Goal: Transaction & Acquisition: Obtain resource

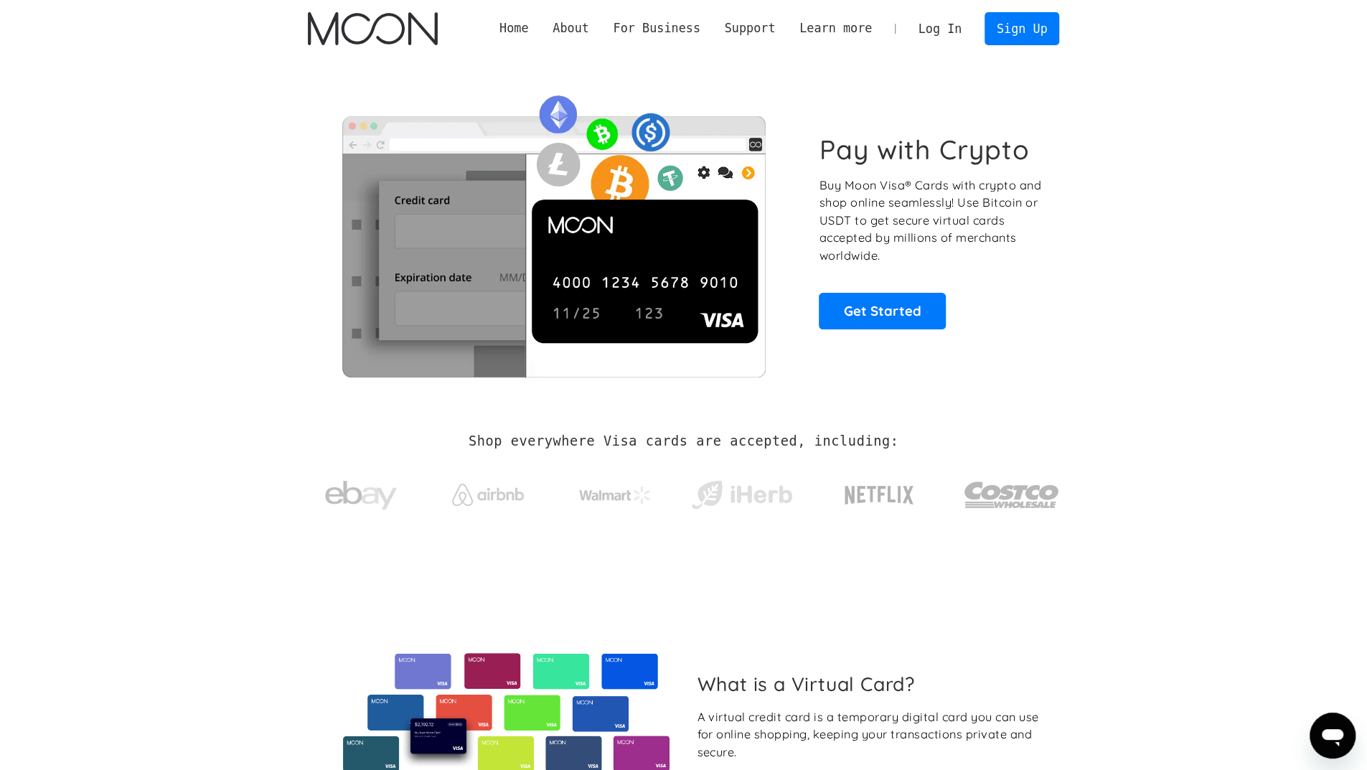
click at [951, 28] on link "Log In" at bounding box center [939, 29] width 67 height 32
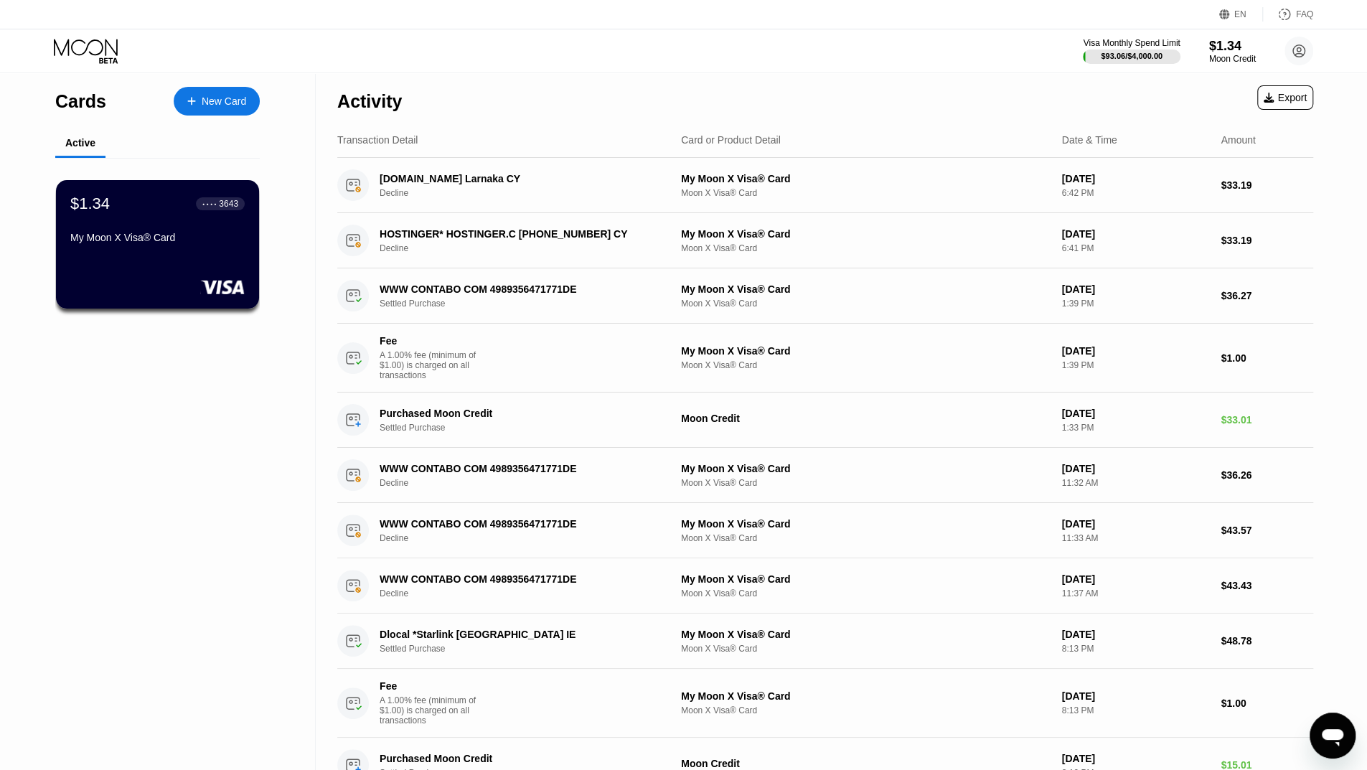
click at [231, 108] on div "New Card" at bounding box center [224, 101] width 44 height 12
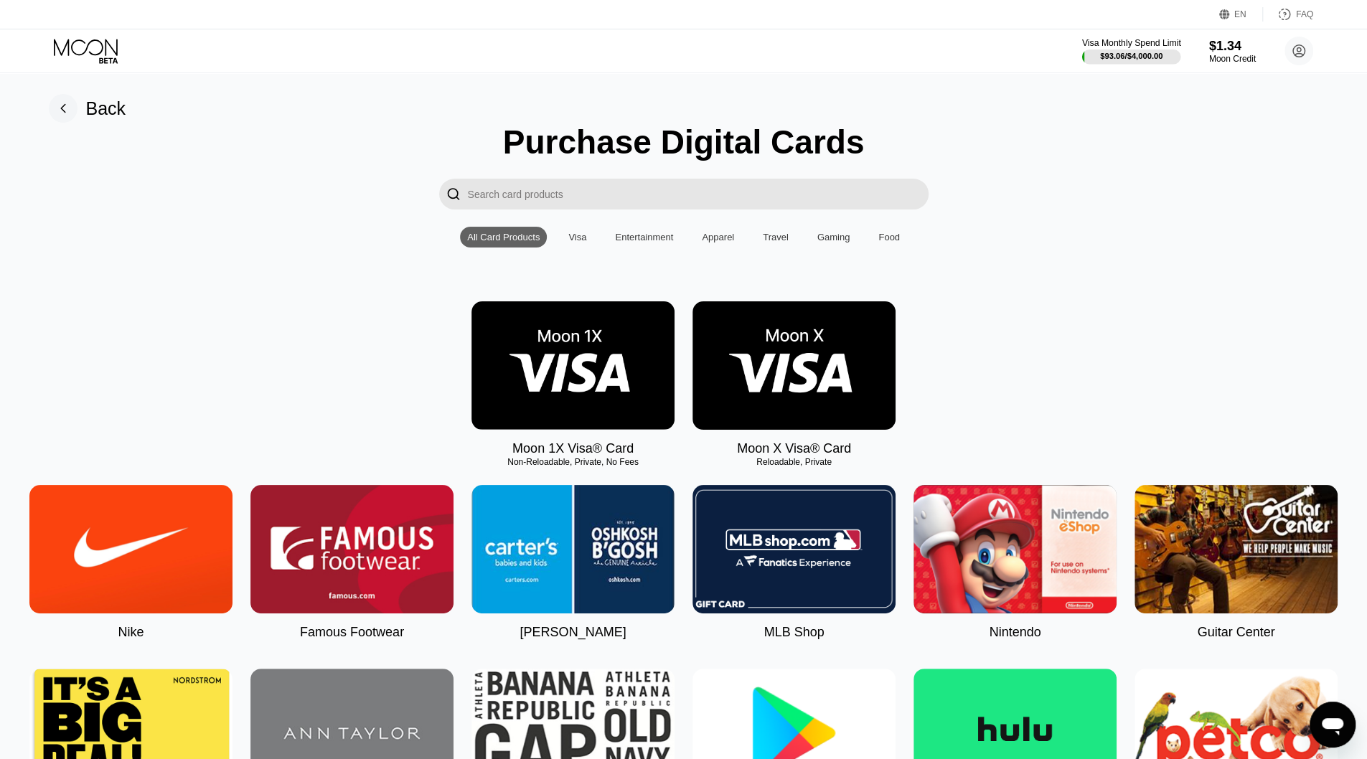
click at [1153, 55] on div "$93.06 / $4,000.00" at bounding box center [1131, 56] width 62 height 9
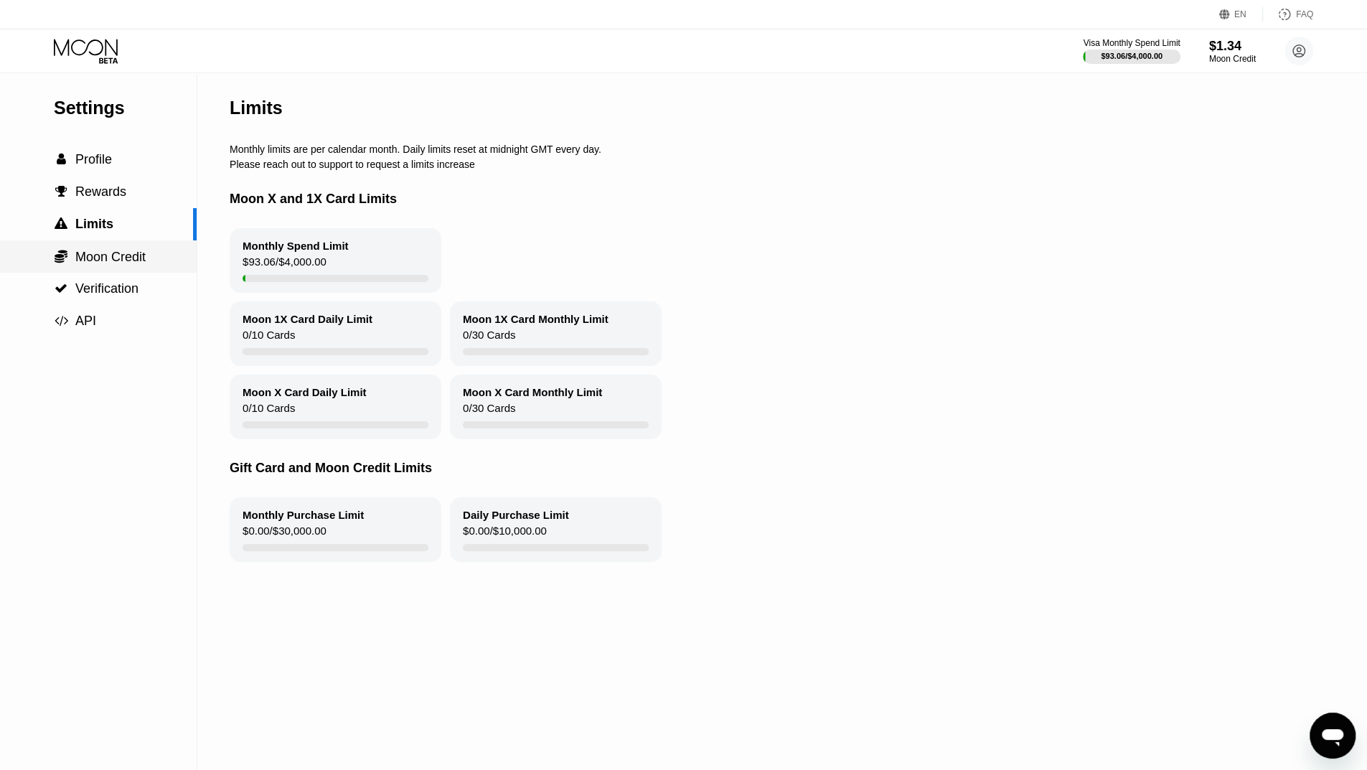
click at [141, 254] on span "Moon Credit" at bounding box center [110, 257] width 70 height 14
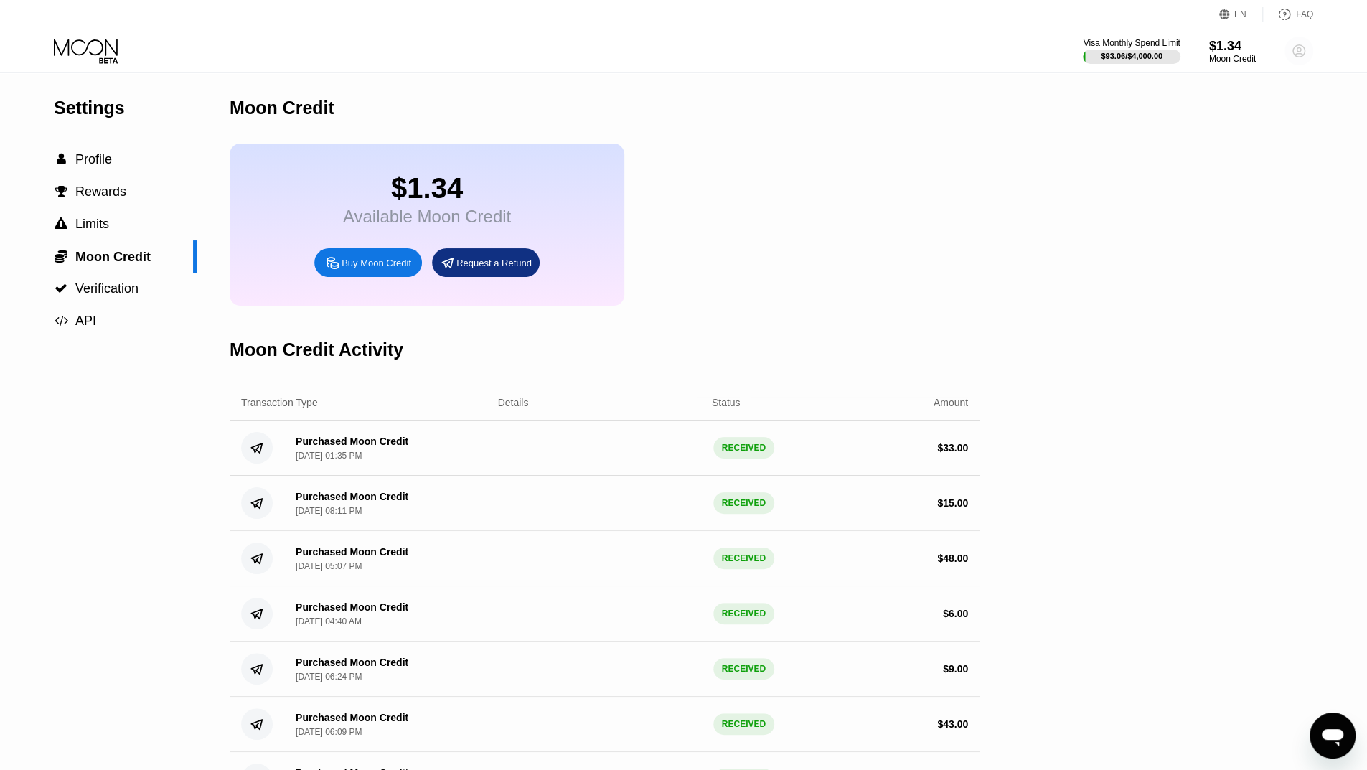
click at [1290, 58] on circle at bounding box center [1299, 51] width 29 height 29
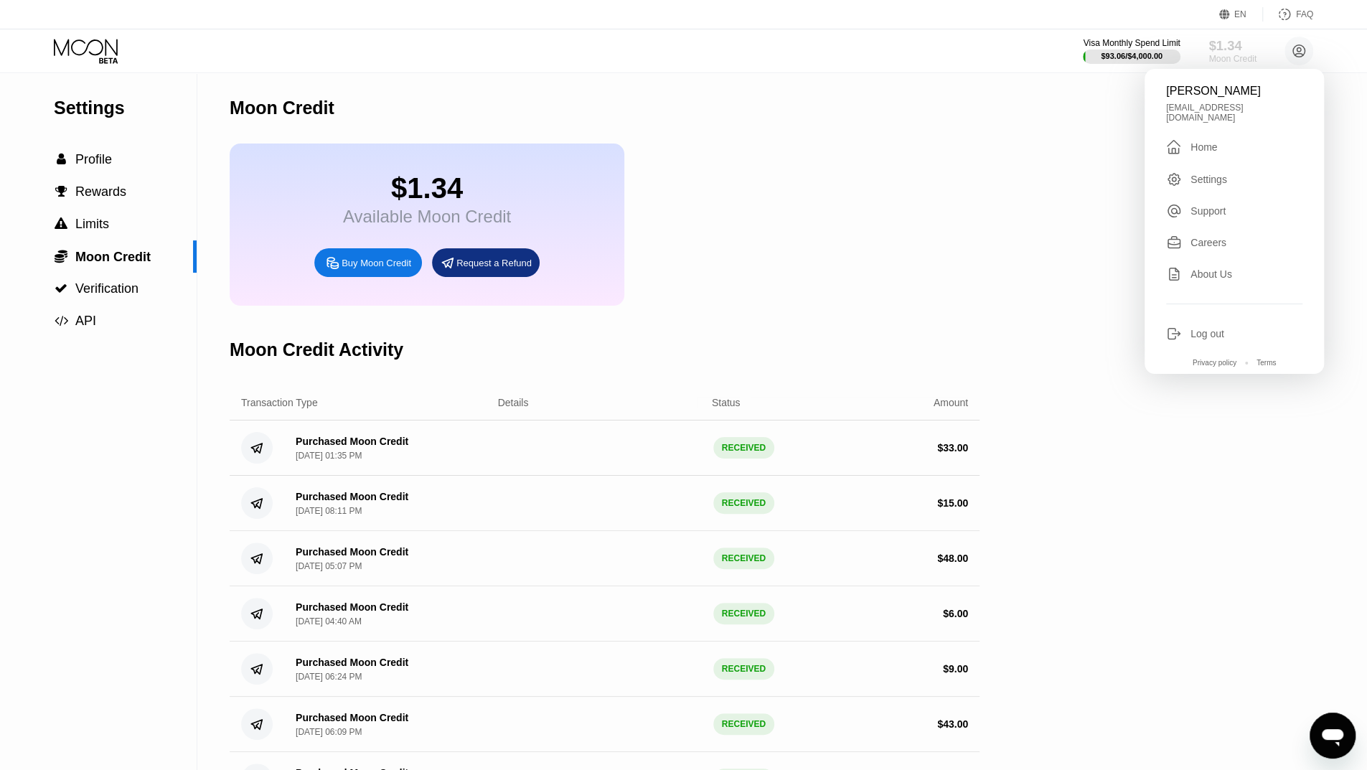
click at [1229, 52] on div "$1.34" at bounding box center [1233, 45] width 48 height 15
click at [367, 269] on div "Buy Moon Credit" at bounding box center [377, 263] width 70 height 12
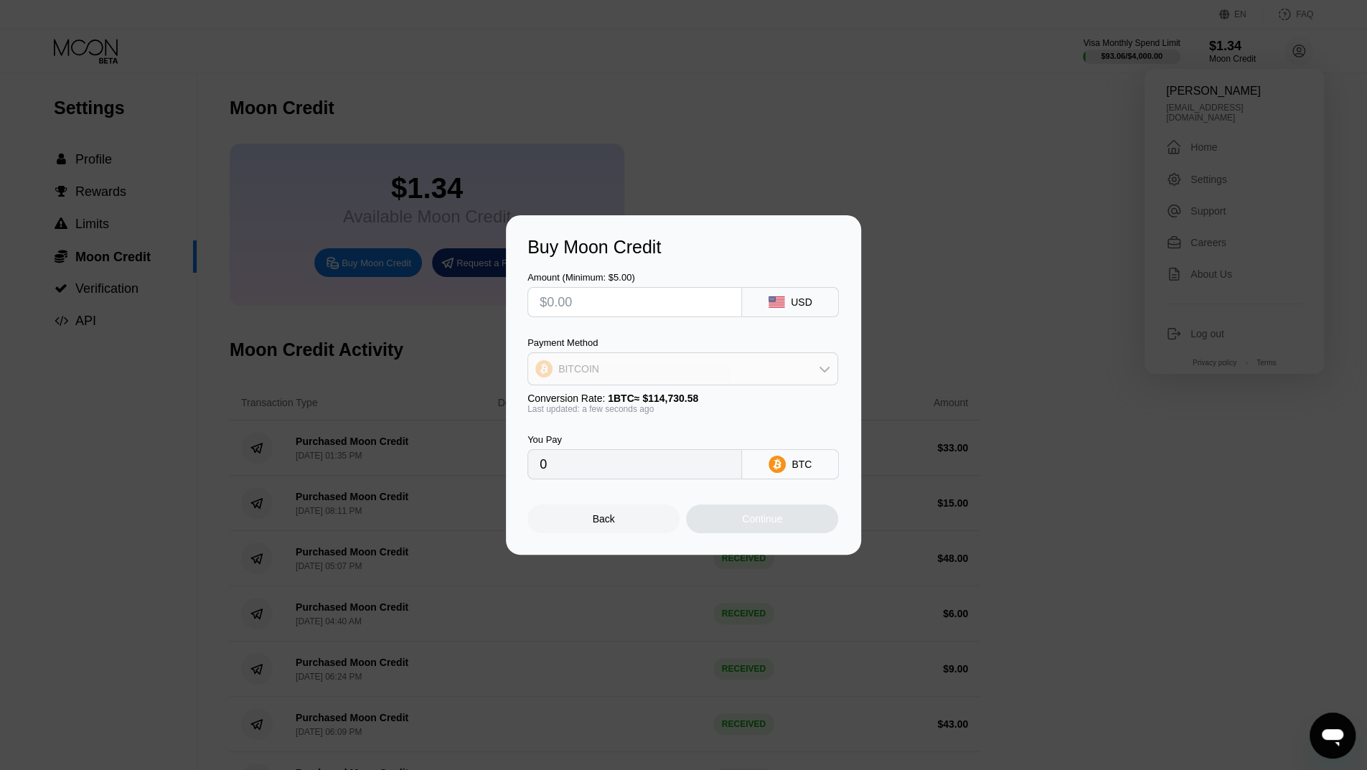
click at [633, 366] on div "BITCOIN" at bounding box center [682, 369] width 309 height 29
click at [626, 436] on span "USDT on TRON" at bounding box center [598, 439] width 72 height 11
type input "0.00"
click at [611, 308] on input "text" at bounding box center [635, 302] width 190 height 29
type input "$3"
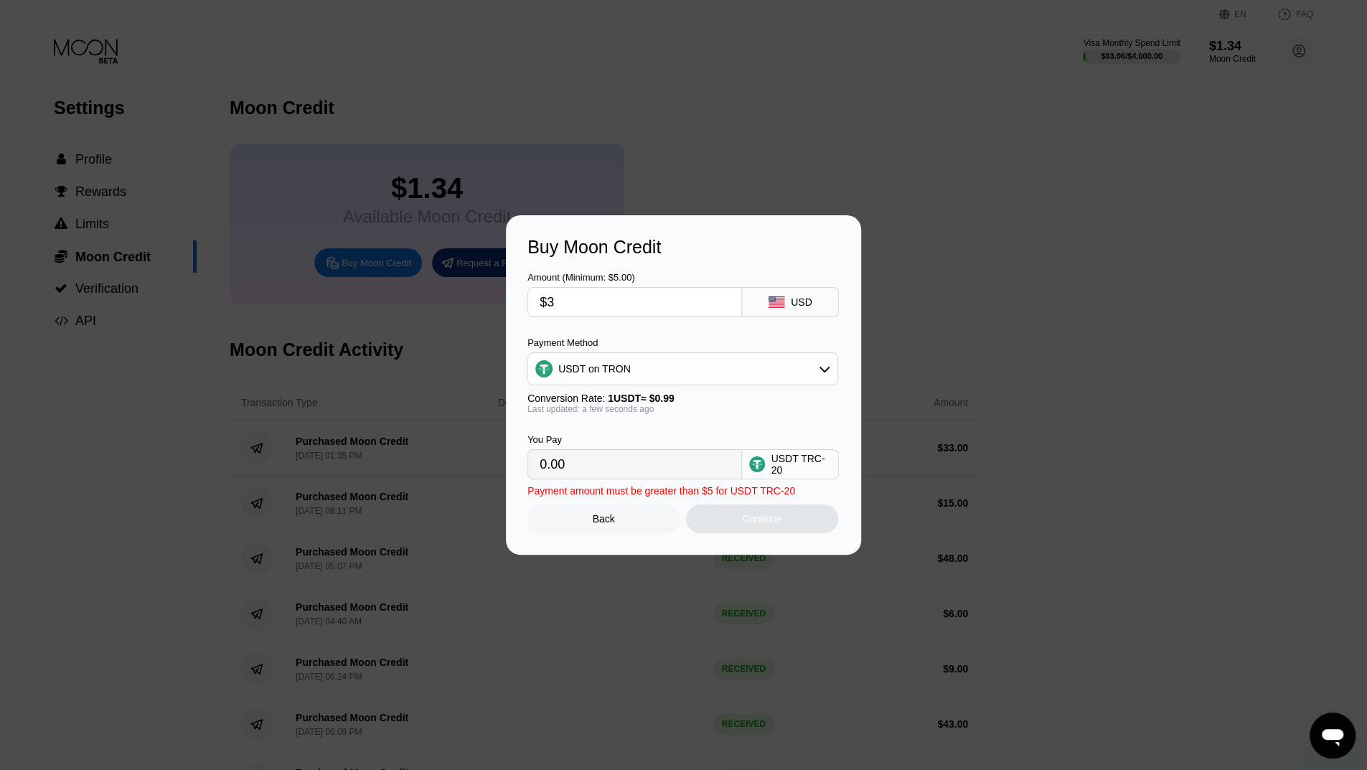
type input "3.03"
type input "$35"
type input "35.35"
type input "$35.7"
type input "36.06"
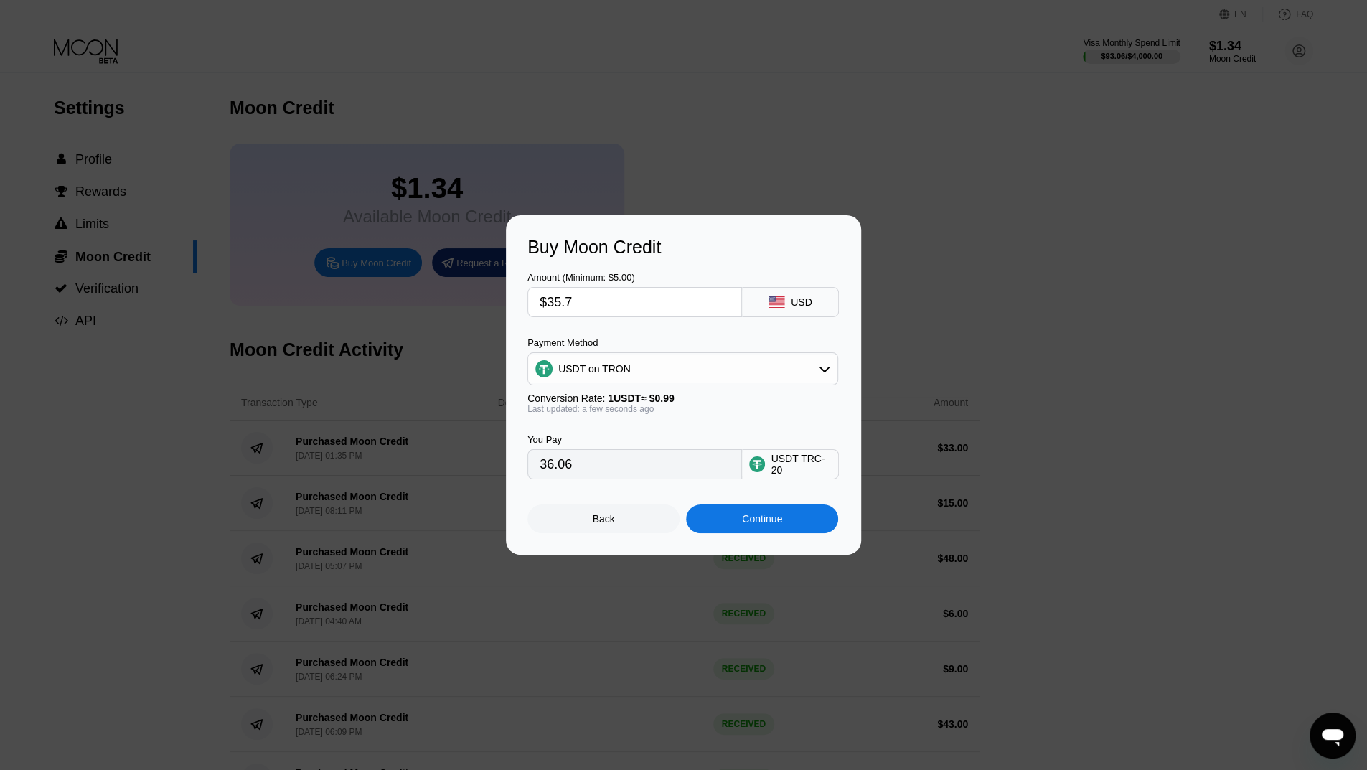
type input "$35."
type input "35.35"
type input "$35"
click at [758, 515] on div "Continue" at bounding box center [762, 519] width 152 height 29
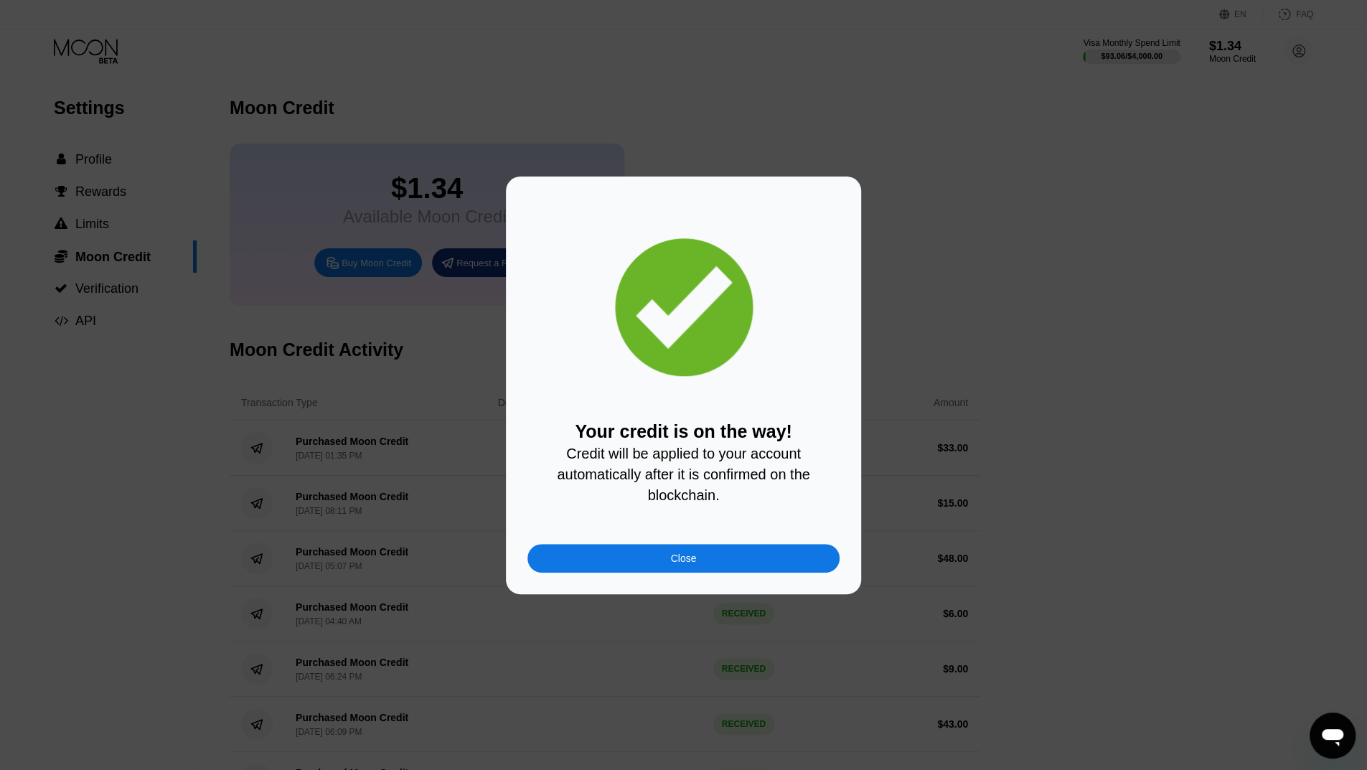
click at [718, 568] on div "Close" at bounding box center [684, 558] width 312 height 29
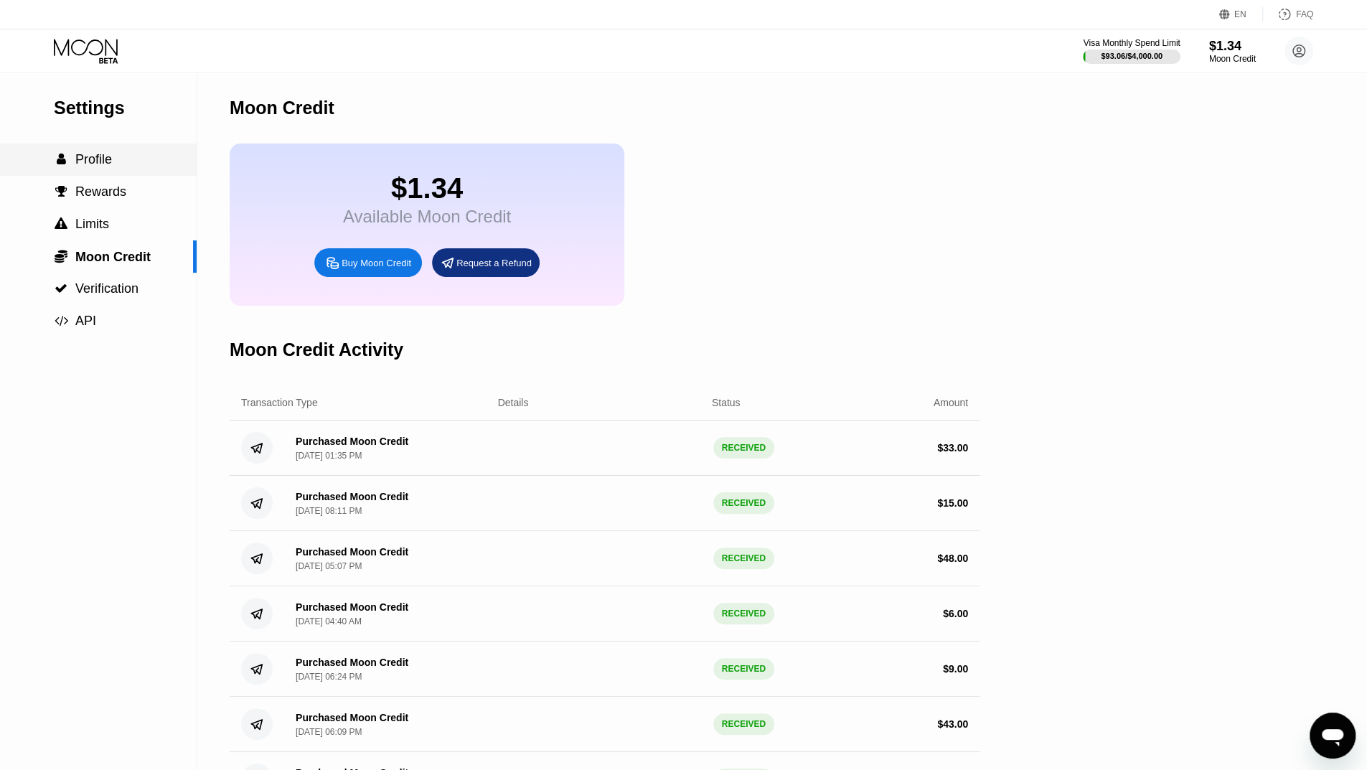
click at [113, 166] on div " Profile" at bounding box center [98, 159] width 197 height 15
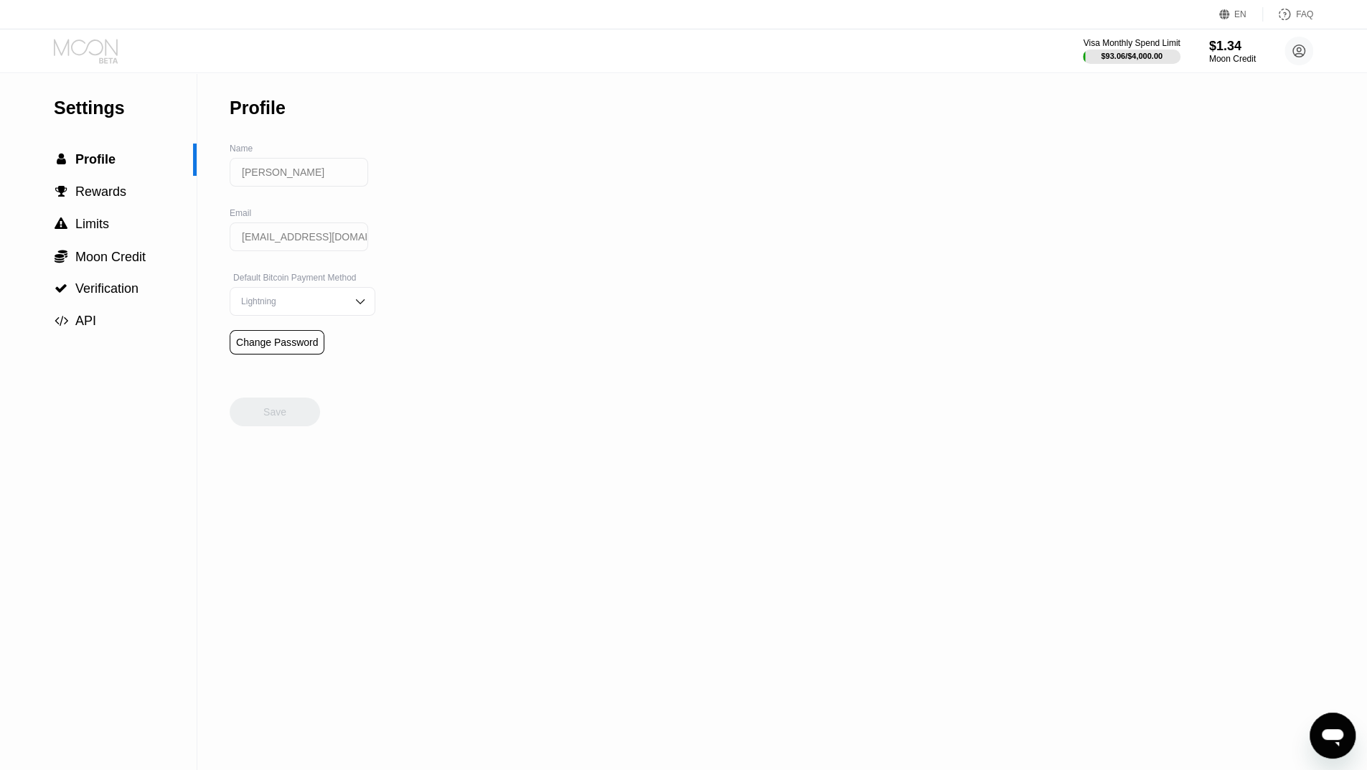
click at [98, 57] on icon at bounding box center [87, 51] width 67 height 25
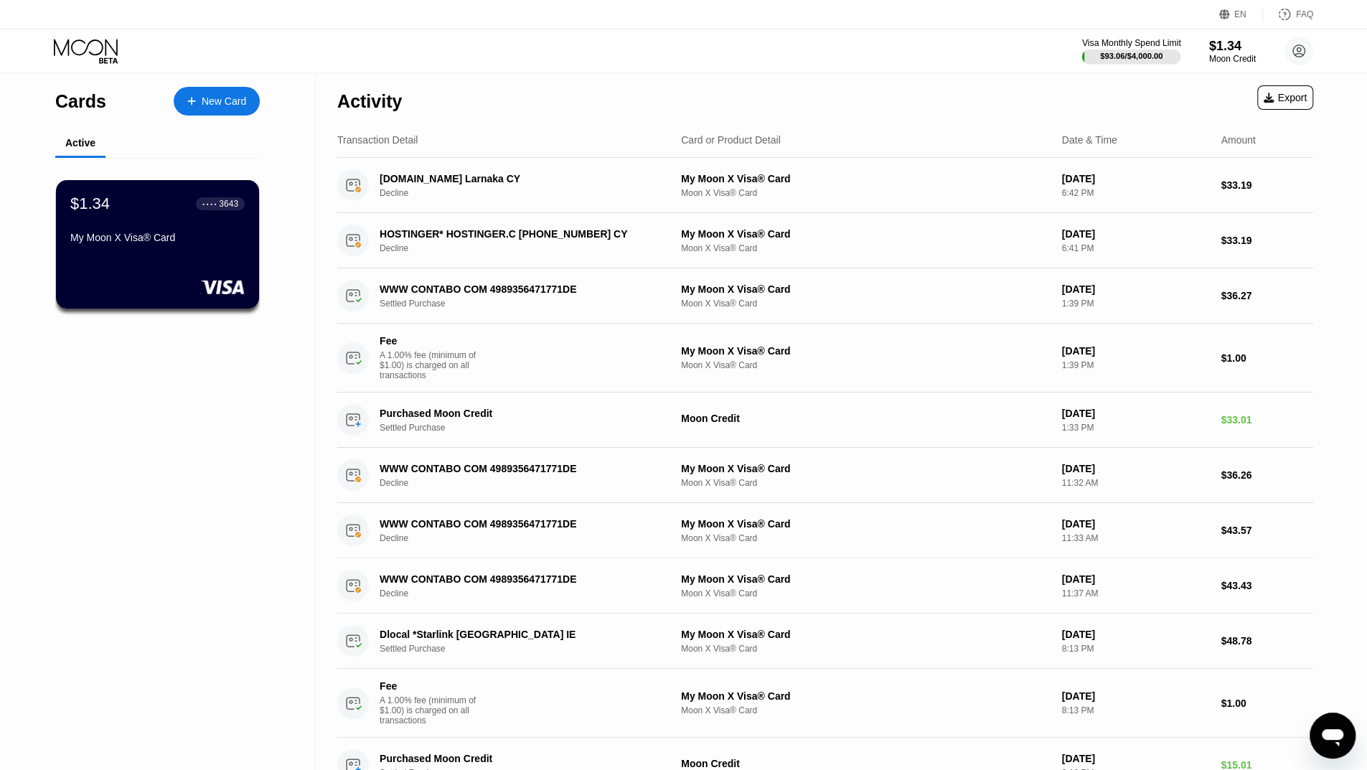
click at [1158, 50] on div at bounding box center [1131, 57] width 99 height 14
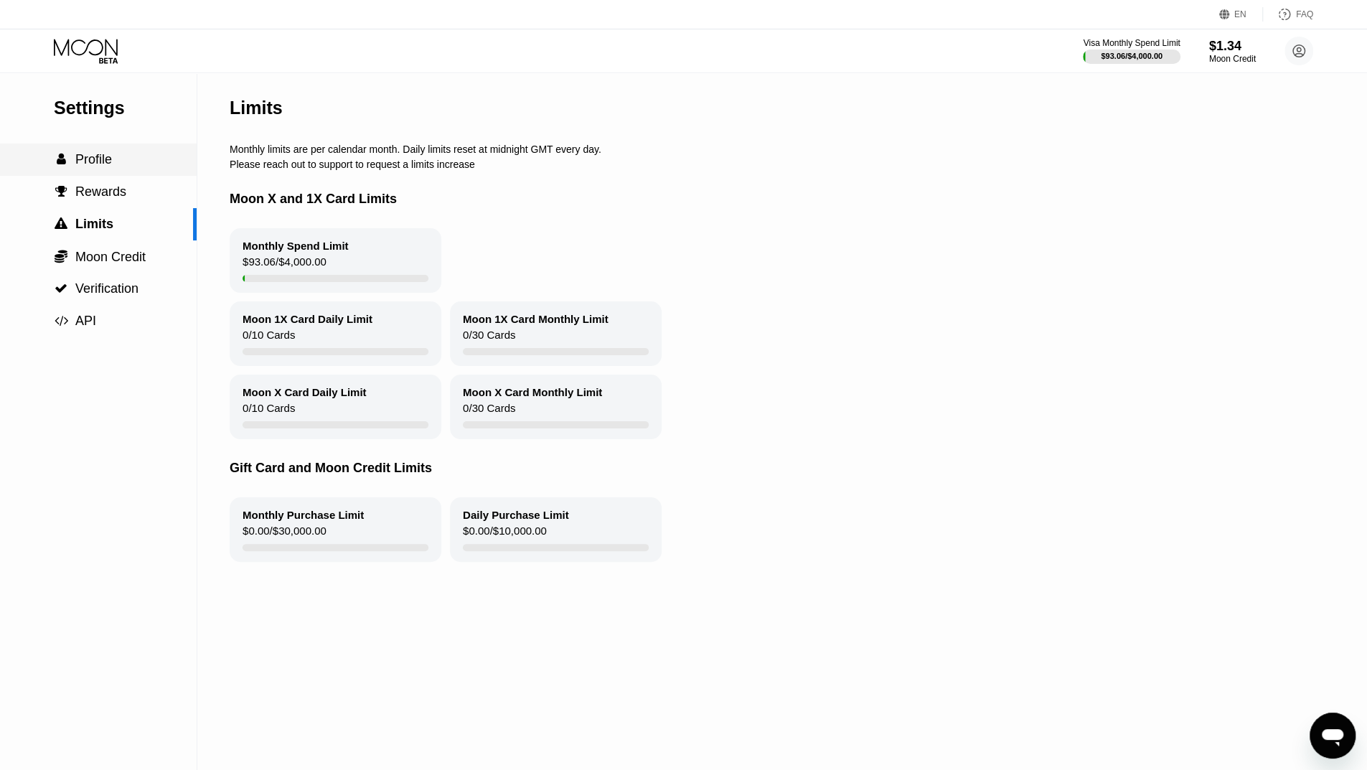
click at [103, 173] on div " Profile" at bounding box center [98, 160] width 197 height 32
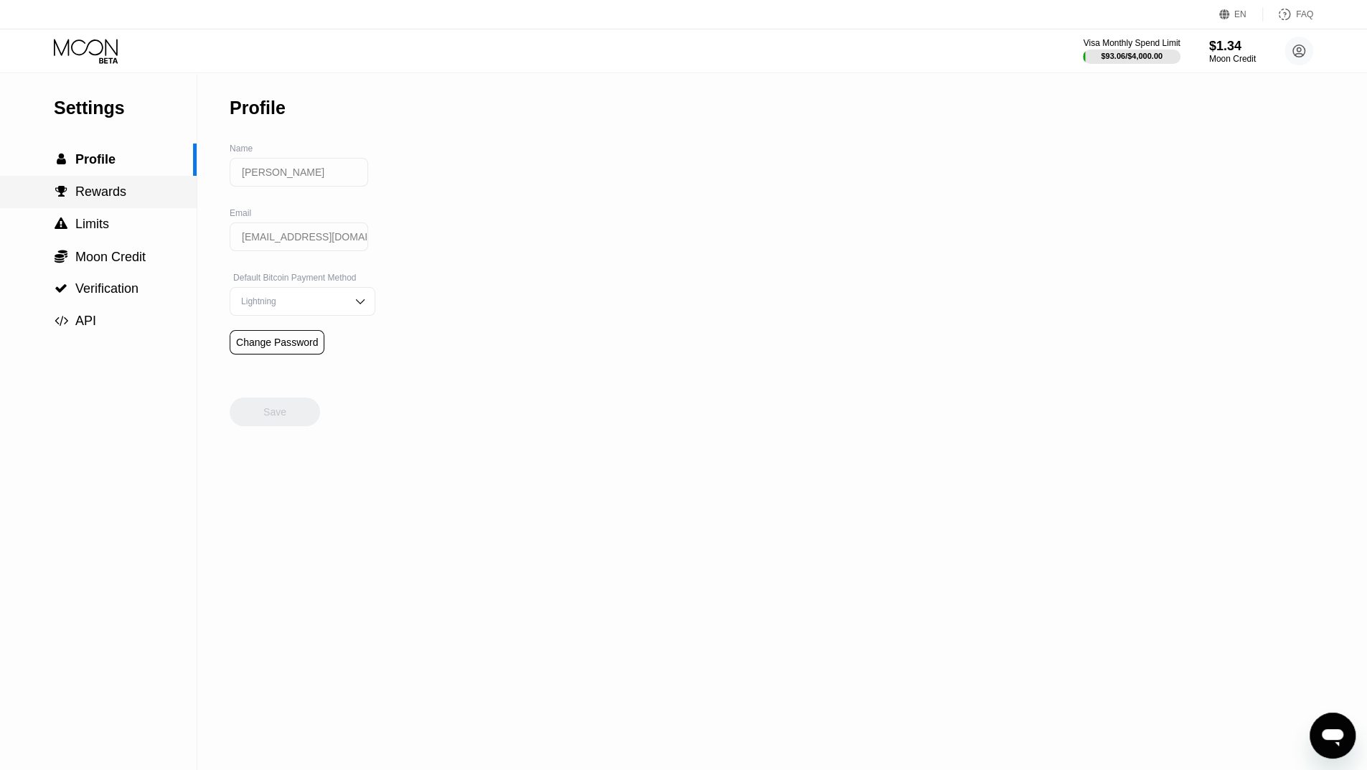
click at [113, 190] on span "Rewards" at bounding box center [100, 191] width 51 height 14
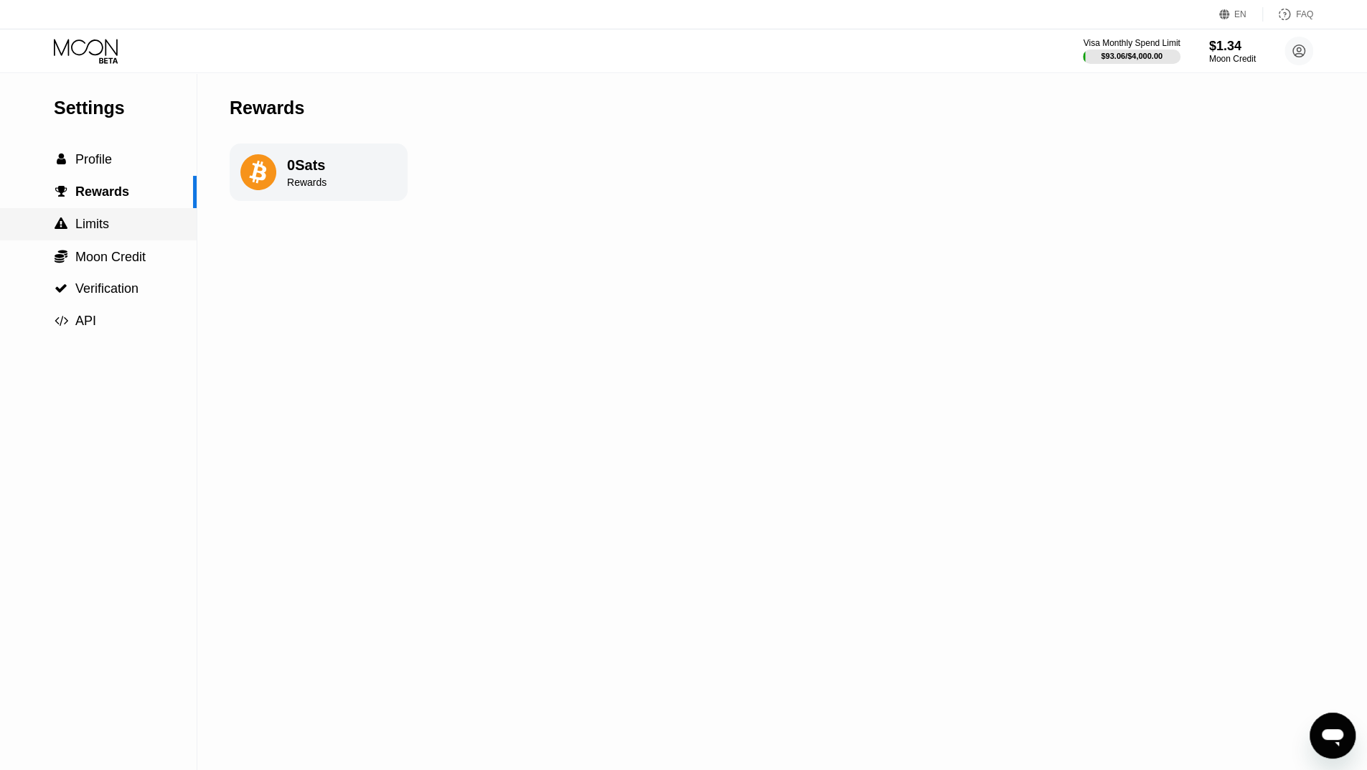
click at [123, 220] on div " Limits" at bounding box center [98, 224] width 197 height 15
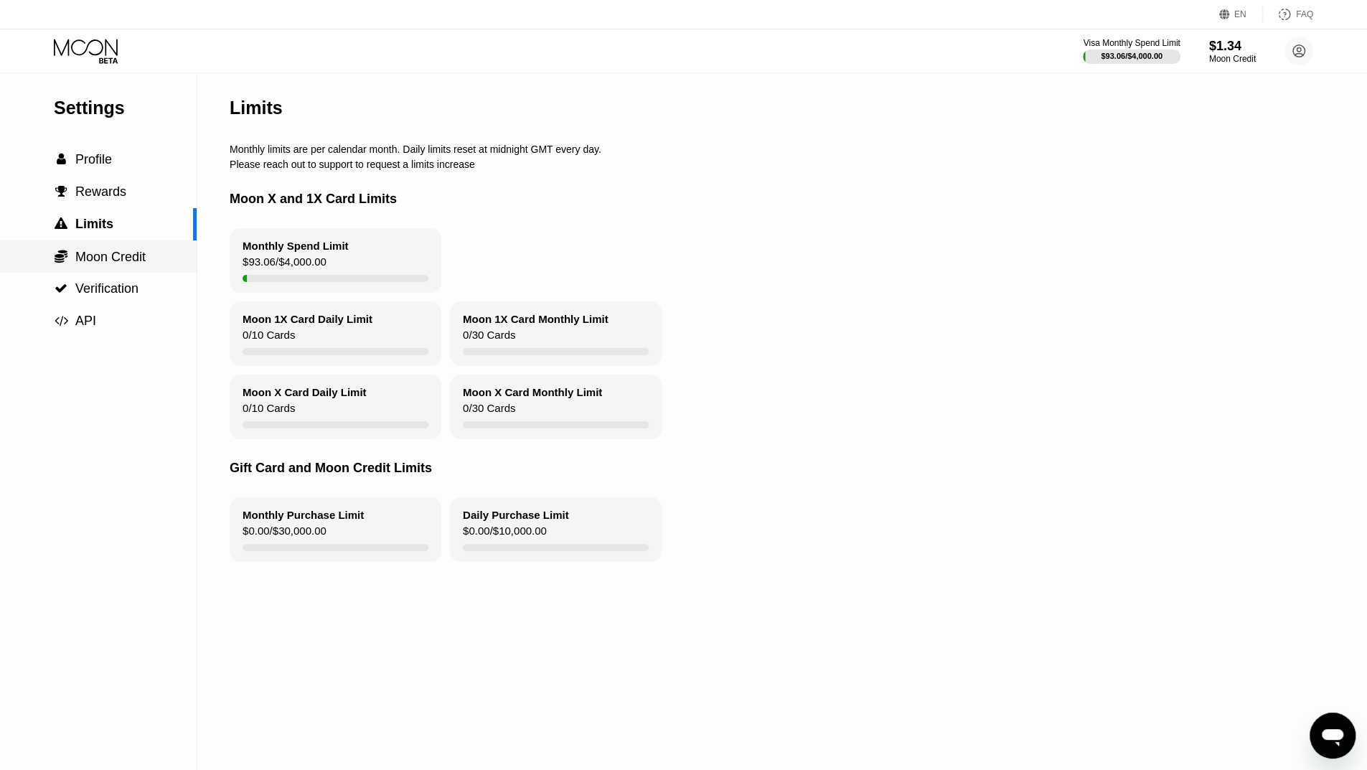
click at [129, 256] on span "Moon Credit" at bounding box center [110, 257] width 70 height 14
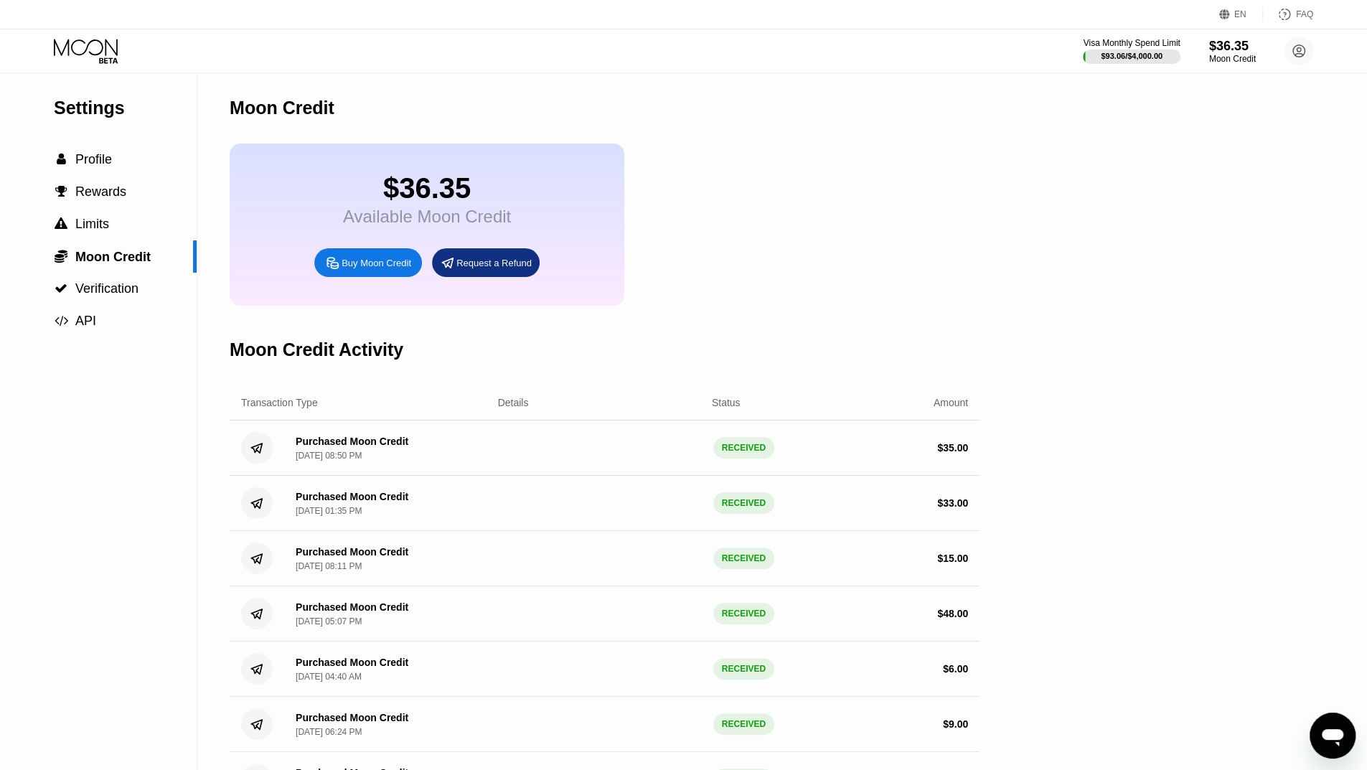
click at [108, 50] on icon at bounding box center [87, 51] width 67 height 25
